Goal: Check status: Check status

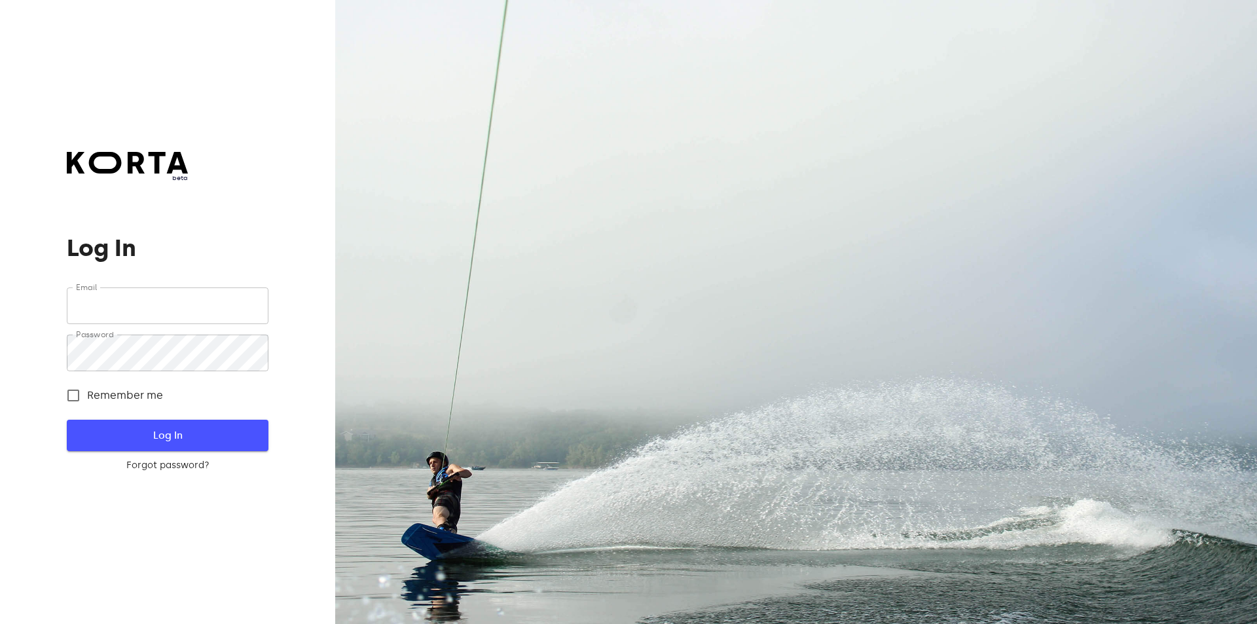
type input "[EMAIL_ADDRESS][DOMAIN_NAME]"
click at [183, 430] on span "Log In" at bounding box center [167, 435] width 159 height 17
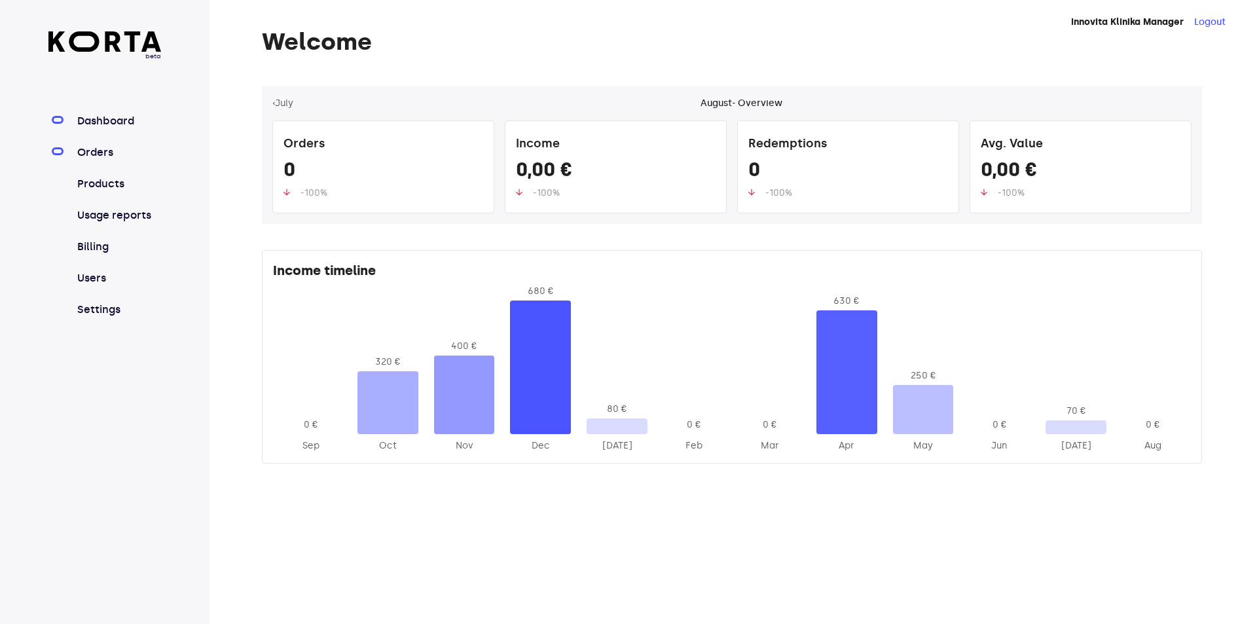
click at [143, 149] on link "Orders" at bounding box center [118, 153] width 87 height 16
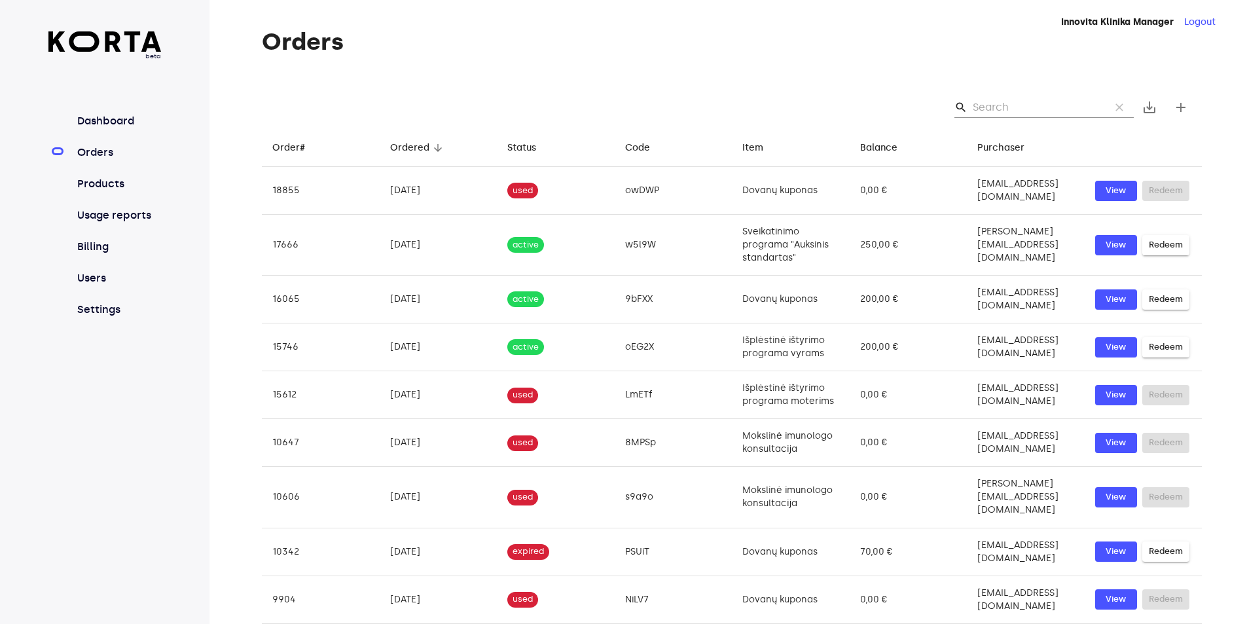
click at [994, 107] on input "Search" at bounding box center [1036, 107] width 127 height 21
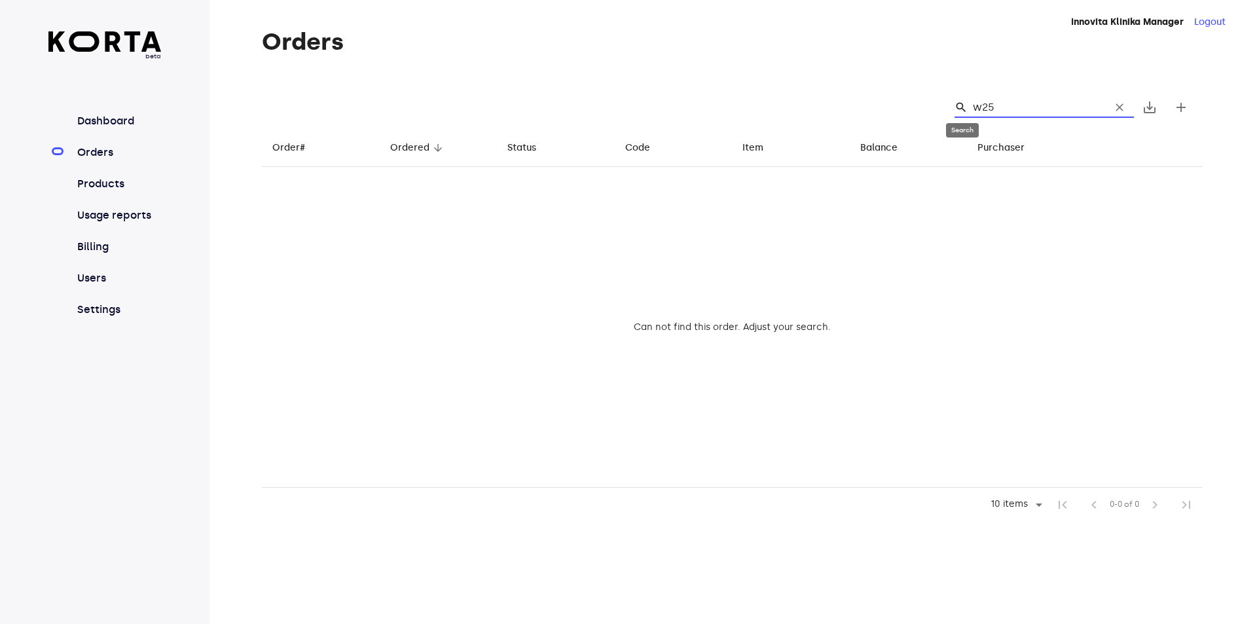
drag, startPoint x: 1016, startPoint y: 109, endPoint x: 967, endPoint y: 113, distance: 50.0
click at [967, 113] on div "search w25 clear" at bounding box center [1044, 107] width 179 height 21
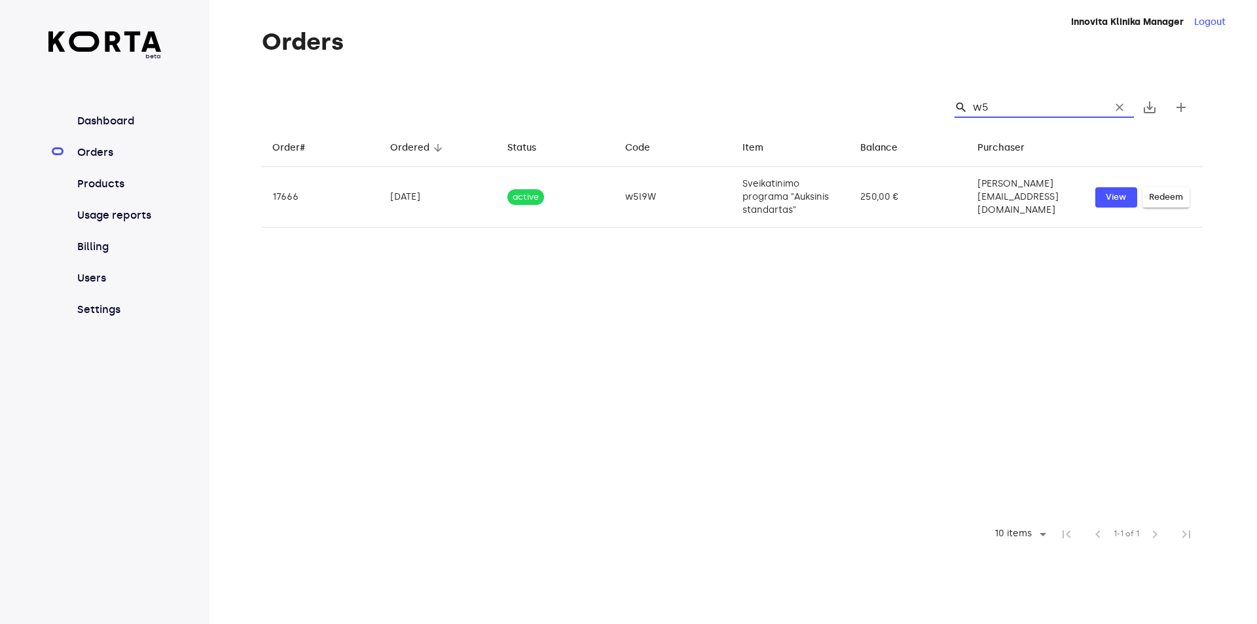
type input "w5"
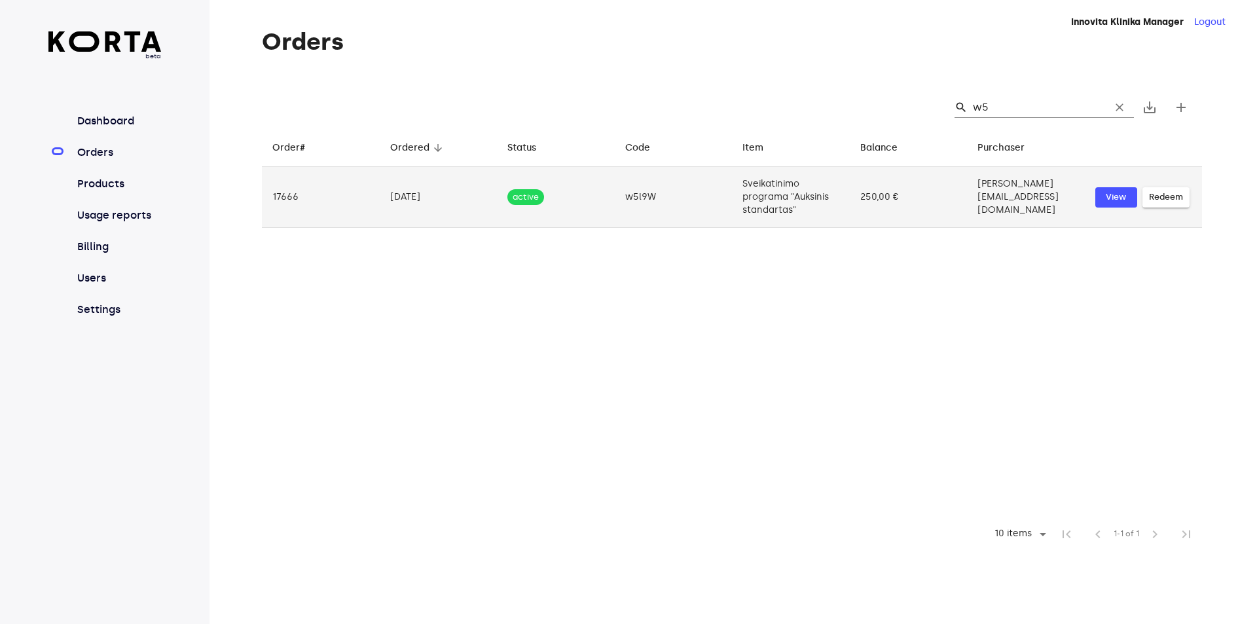
click at [656, 185] on td "w5l9W" at bounding box center [674, 197] width 118 height 61
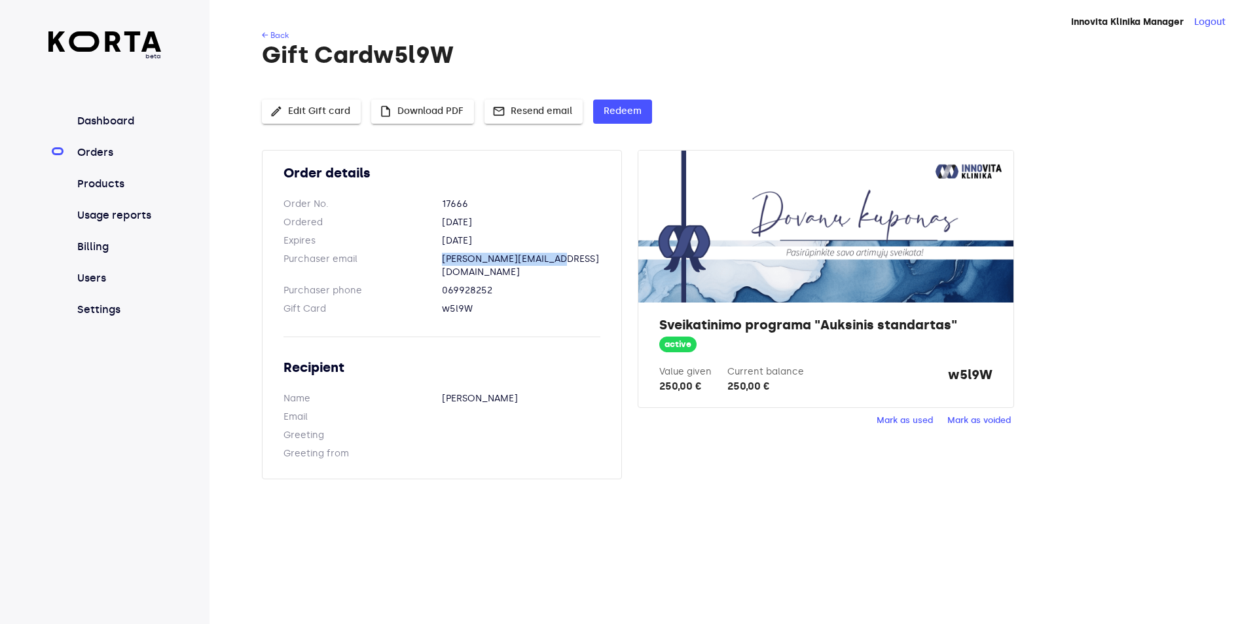
drag, startPoint x: 440, startPoint y: 261, endPoint x: 563, endPoint y: 261, distance: 123.1
click at [563, 261] on dl "Purchaser email [PERSON_NAME][EMAIL_ADDRESS][DOMAIN_NAME]" at bounding box center [442, 266] width 317 height 26
copy dl "[PERSON_NAME][EMAIL_ADDRESS][DOMAIN_NAME]"
drag, startPoint x: 479, startPoint y: 299, endPoint x: 439, endPoint y: 298, distance: 40.0
click at [439, 303] on dl "Gift Card w5l9W" at bounding box center [442, 309] width 317 height 13
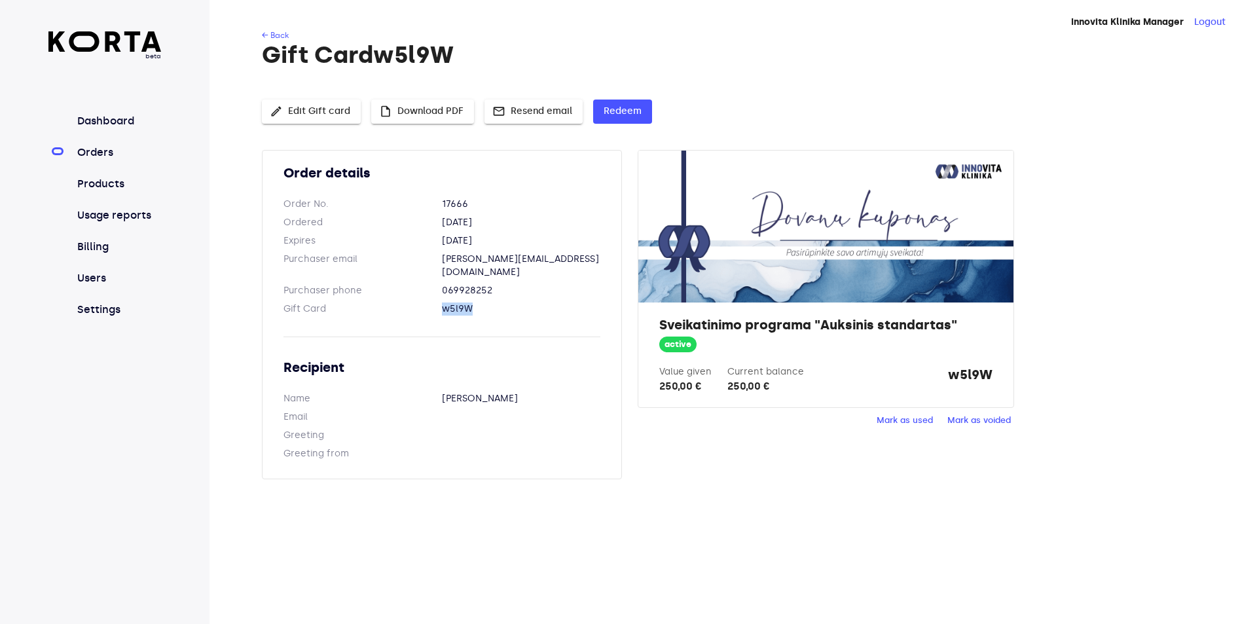
copy dl "w5l9W"
drag, startPoint x: 490, startPoint y: 382, endPoint x: 443, endPoint y: 382, distance: 47.8
click at [443, 392] on dd "[PERSON_NAME]" at bounding box center [521, 398] width 158 height 13
